Goal: Task Accomplishment & Management: Use online tool/utility

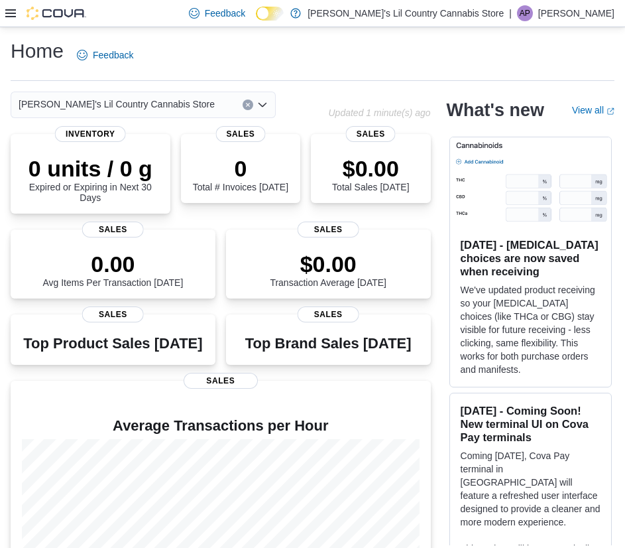
click at [11, 15] on icon at bounding box center [10, 13] width 11 height 11
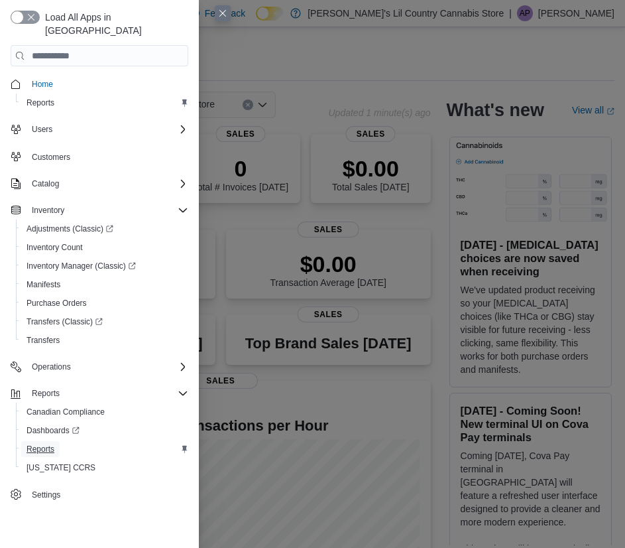
click at [54, 444] on span "Reports" at bounding box center [41, 449] width 28 height 11
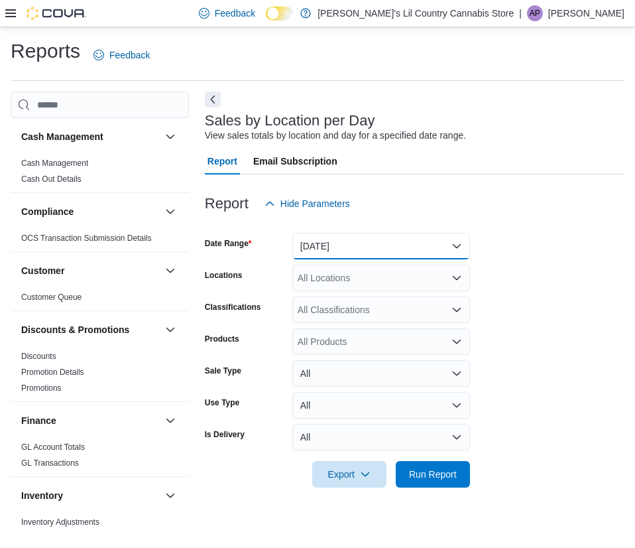
click at [462, 245] on button "Yesterday" at bounding box center [381, 246] width 178 height 27
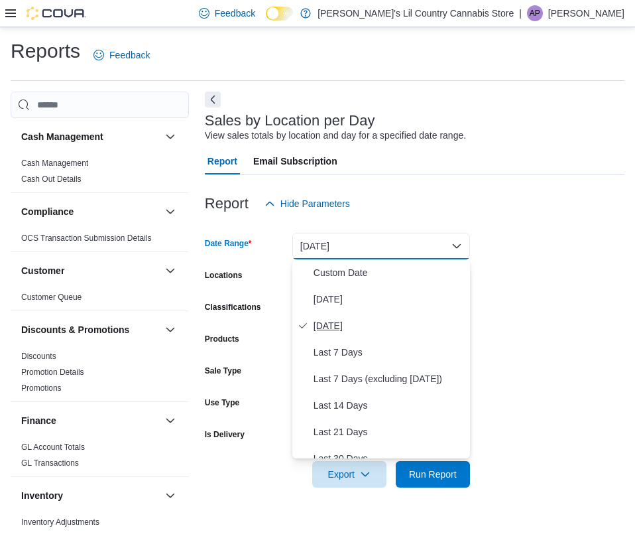
click at [337, 326] on span "Yesterday" at bounding box center [389, 326] width 151 height 16
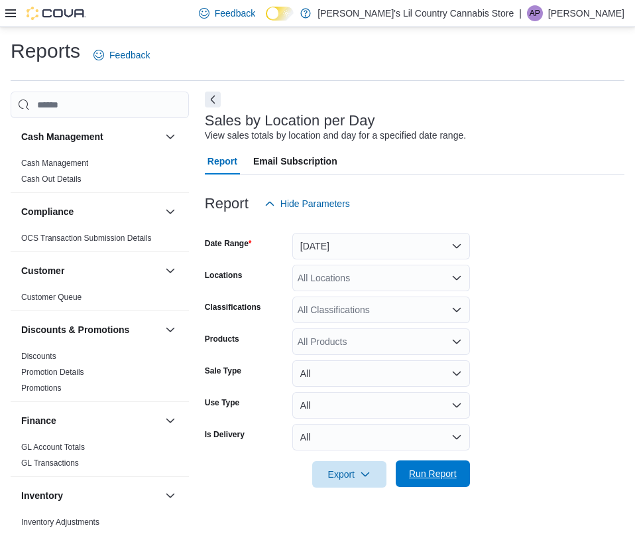
click at [428, 472] on span "Run Report" at bounding box center [433, 473] width 48 height 13
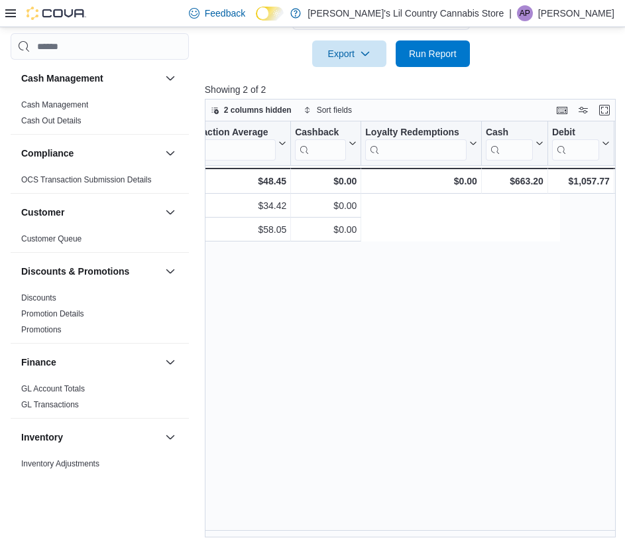
scroll to position [0, 1866]
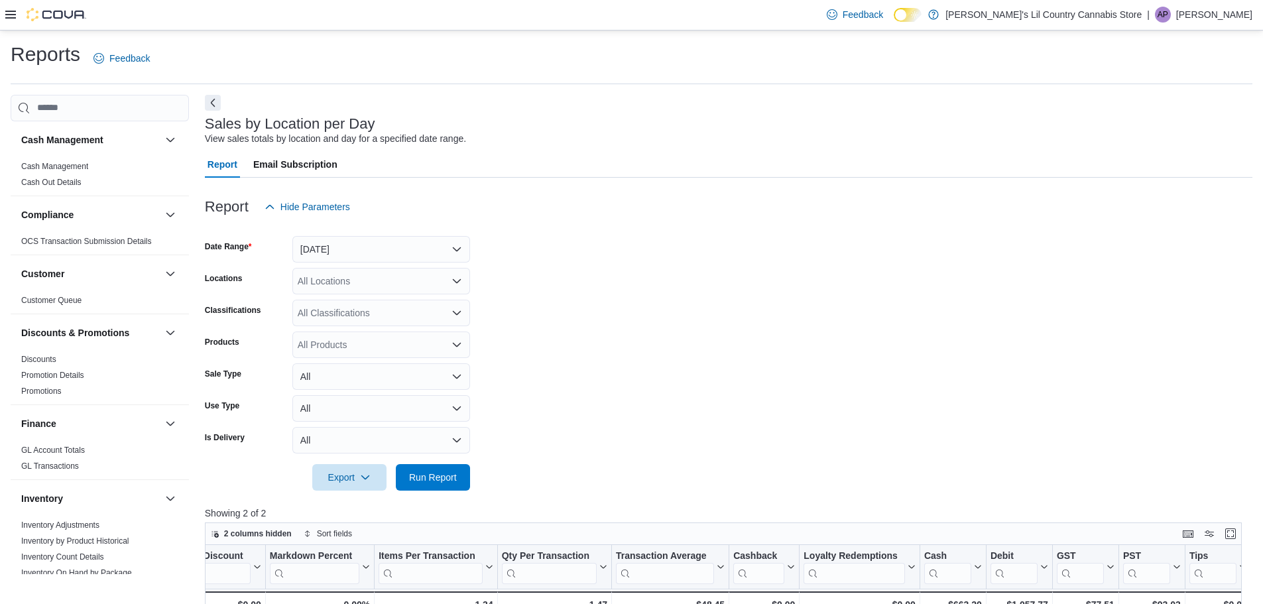
scroll to position [398, 0]
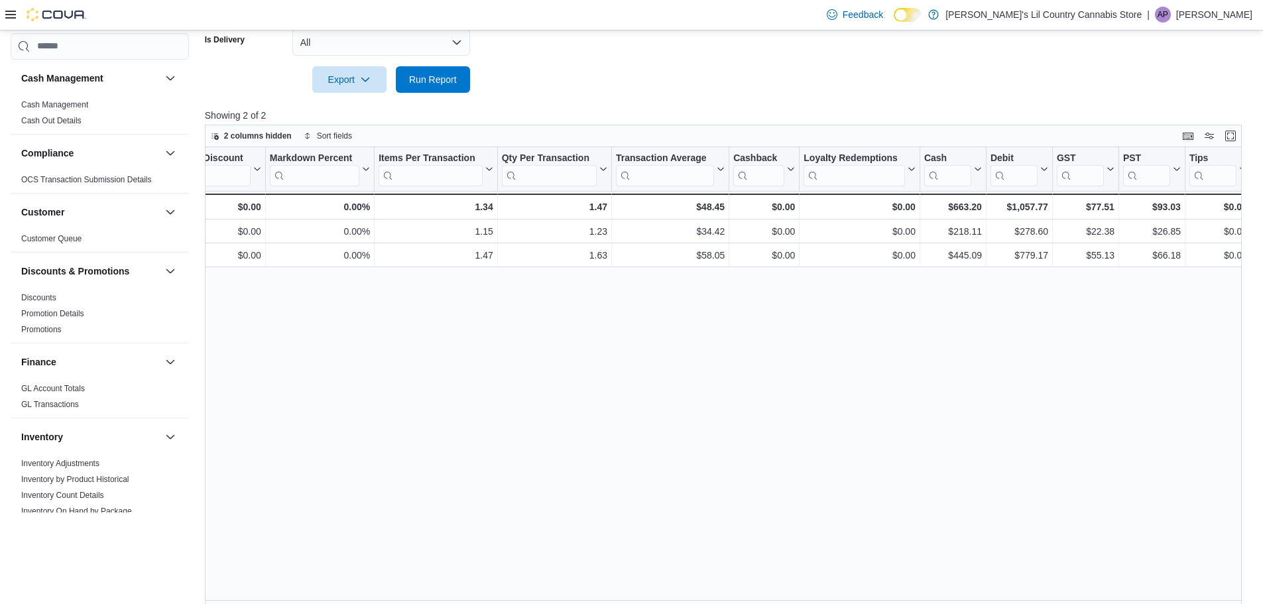
click at [635, 387] on div "Location Click to view column header actions Date Click to view column header a…" at bounding box center [728, 377] width 1047 height 461
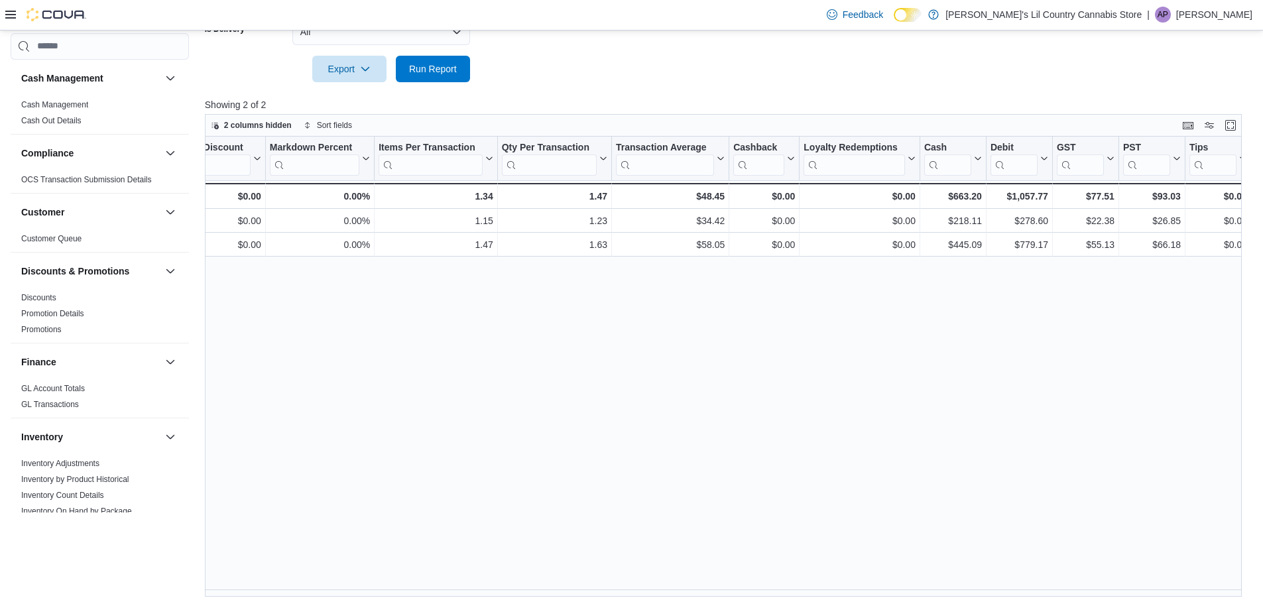
scroll to position [412, 0]
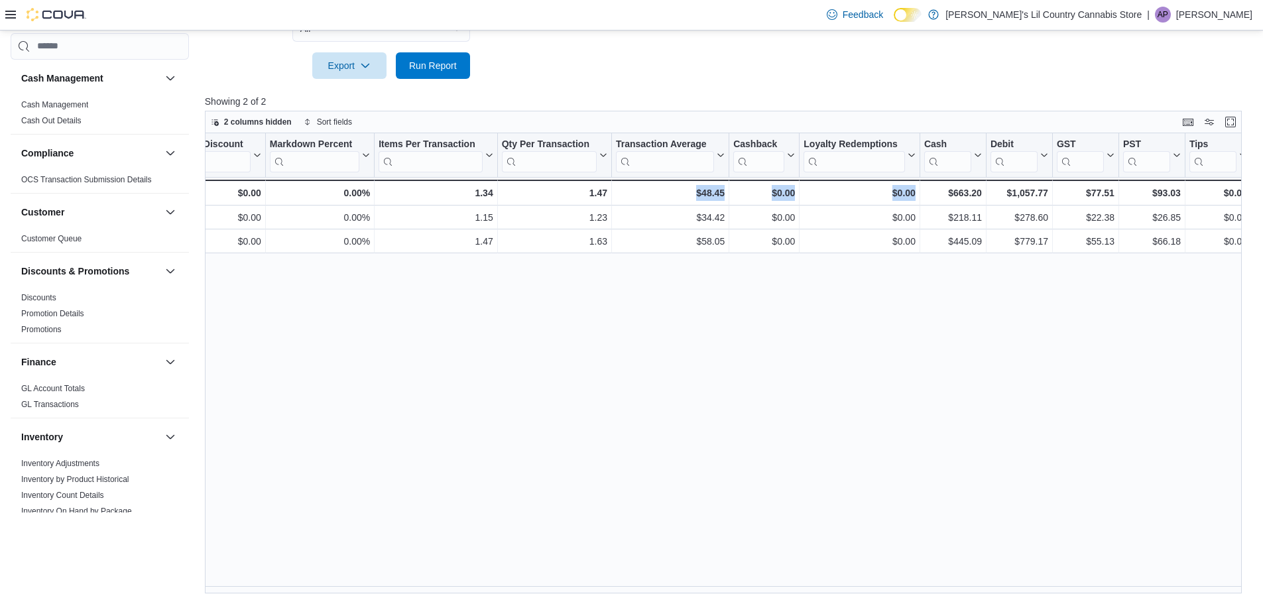
drag, startPoint x: 923, startPoint y: 587, endPoint x: 678, endPoint y: 554, distance: 247.0
click at [635, 547] on div "Location Click to view column header actions Date Click to view column header a…" at bounding box center [728, 363] width 1047 height 461
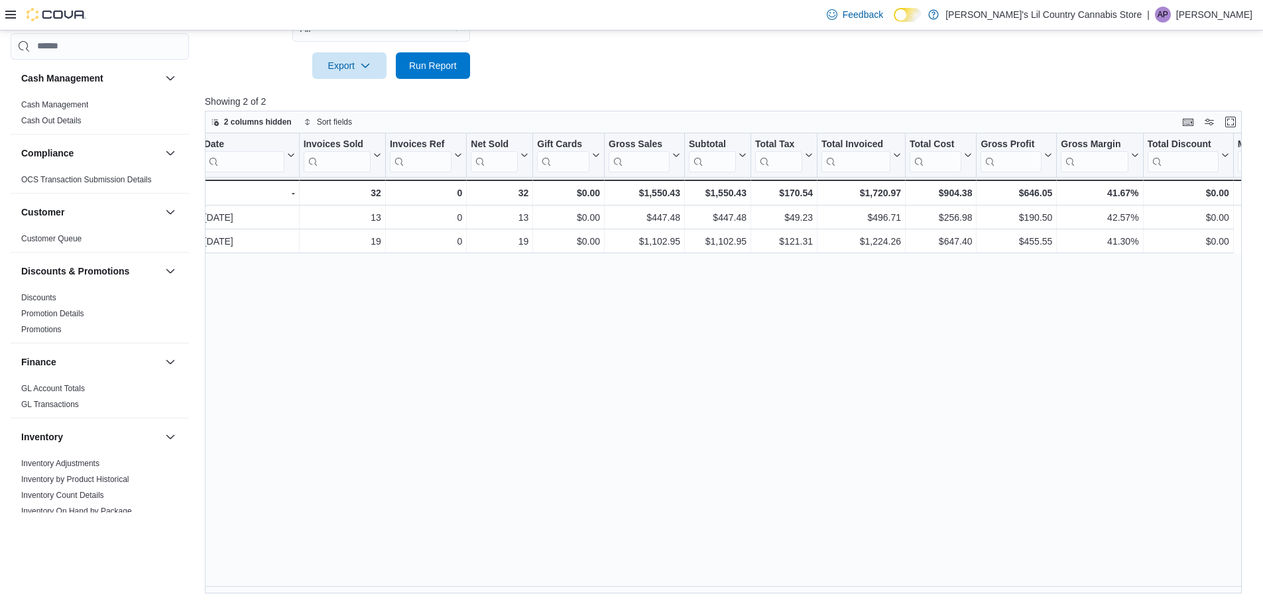
scroll to position [0, 0]
